Goal: Navigation & Orientation: Understand site structure

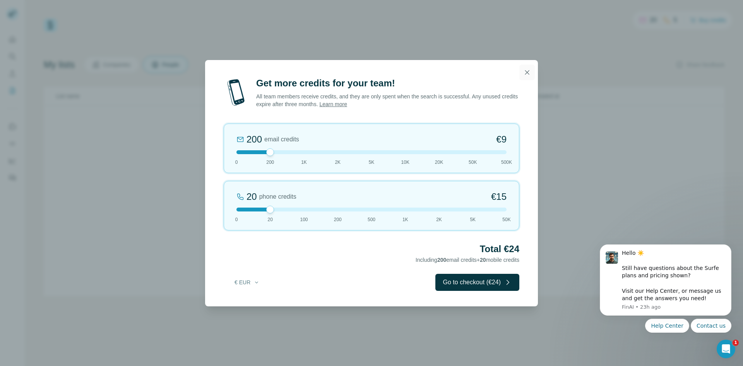
click at [529, 72] on icon "button" at bounding box center [528, 73] width 8 height 8
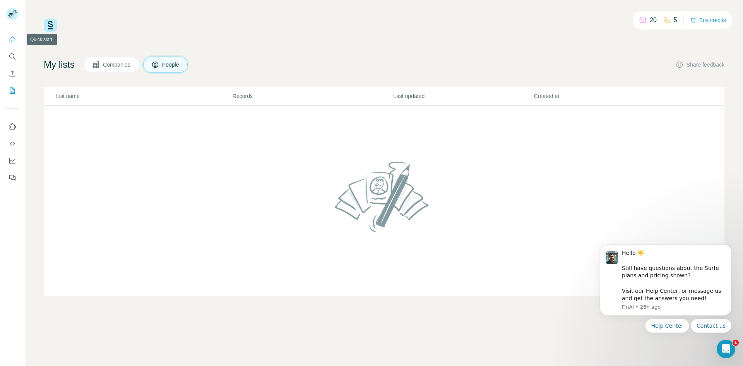
click at [11, 38] on icon "Quick start" at bounding box center [13, 40] width 8 height 8
